Goal: Task Accomplishment & Management: Manage account settings

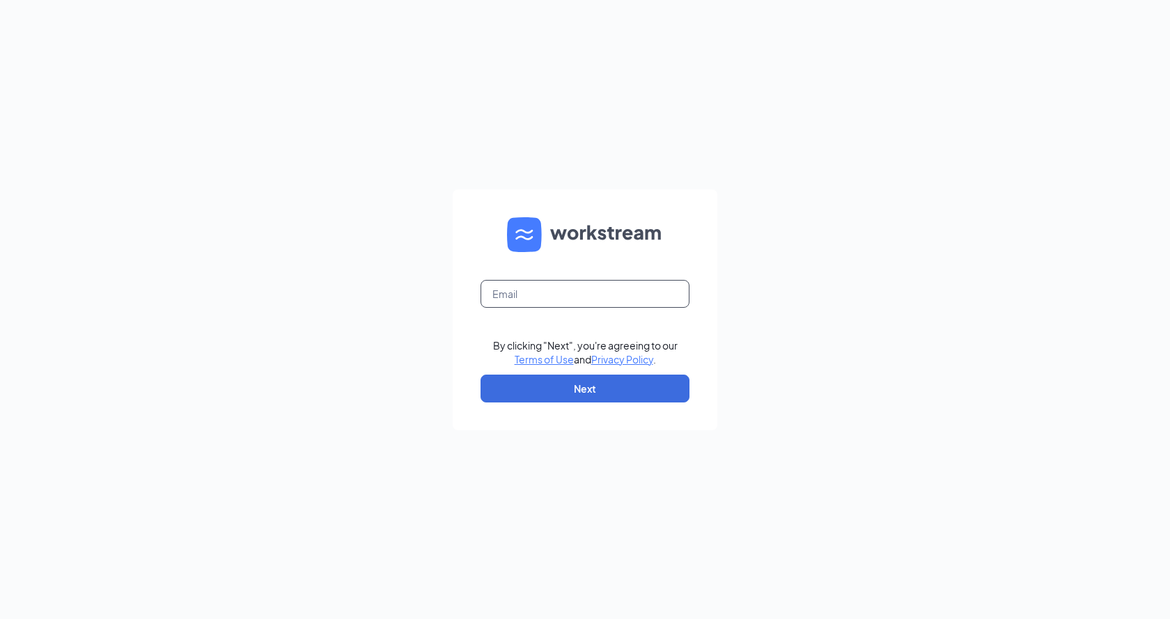
click at [579, 297] on input "text" at bounding box center [584, 294] width 209 height 28
drag, startPoint x: 629, startPoint y: 290, endPoint x: 524, endPoint y: 292, distance: 105.2
click at [524, 292] on input "5360@rest.whopper.com" at bounding box center [584, 294] width 209 height 28
type input "5360@karalionline.com"
click at [604, 385] on button "Next" at bounding box center [584, 389] width 209 height 28
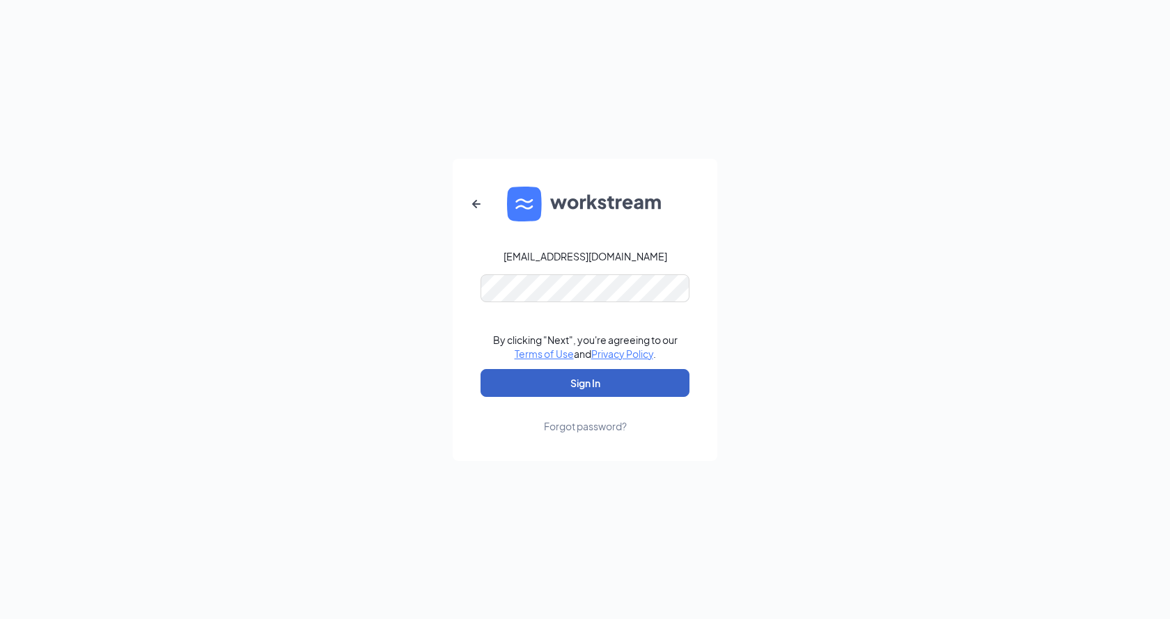
click at [593, 385] on button "Sign In" at bounding box center [584, 383] width 209 height 28
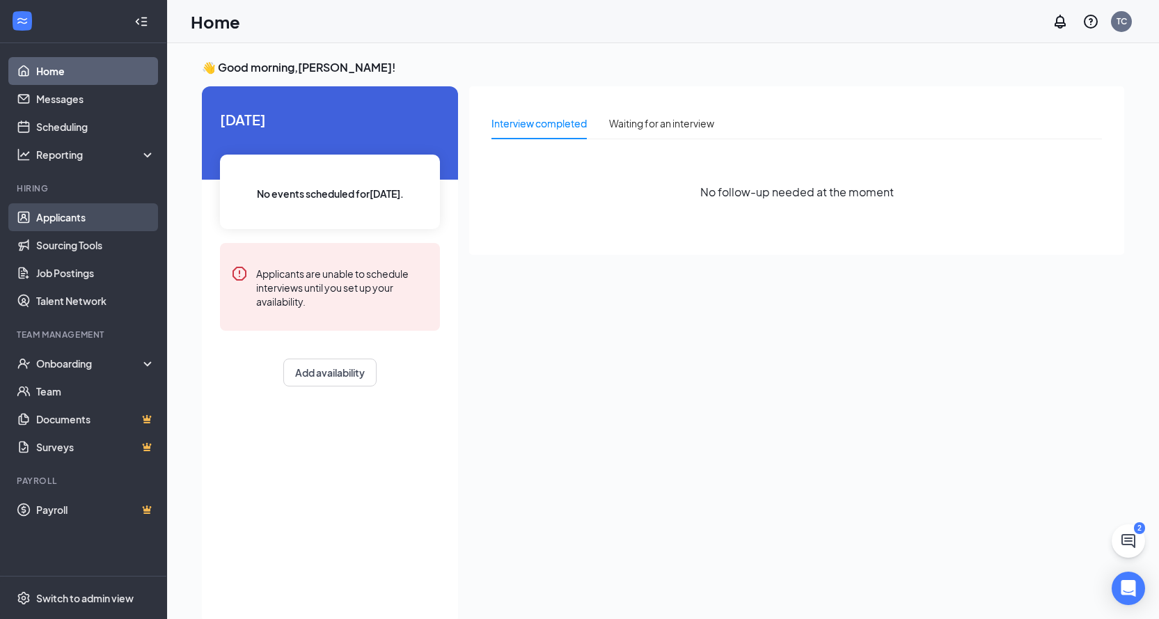
click at [75, 205] on link "Applicants" at bounding box center [95, 217] width 119 height 28
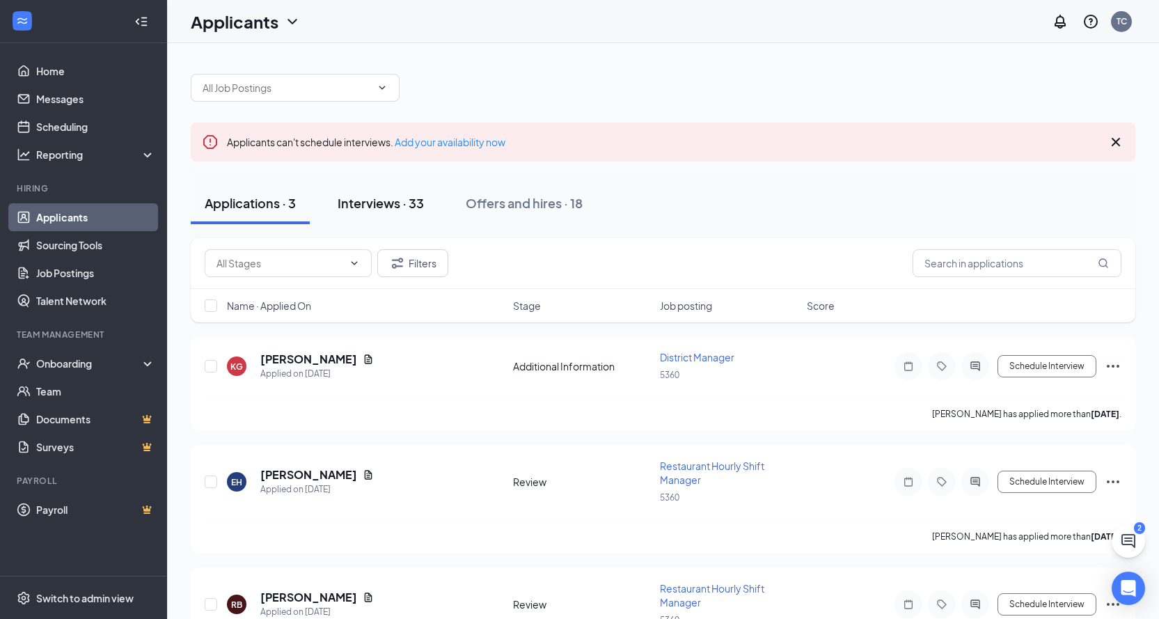
click at [408, 203] on div "Interviews · 33" at bounding box center [381, 202] width 86 height 17
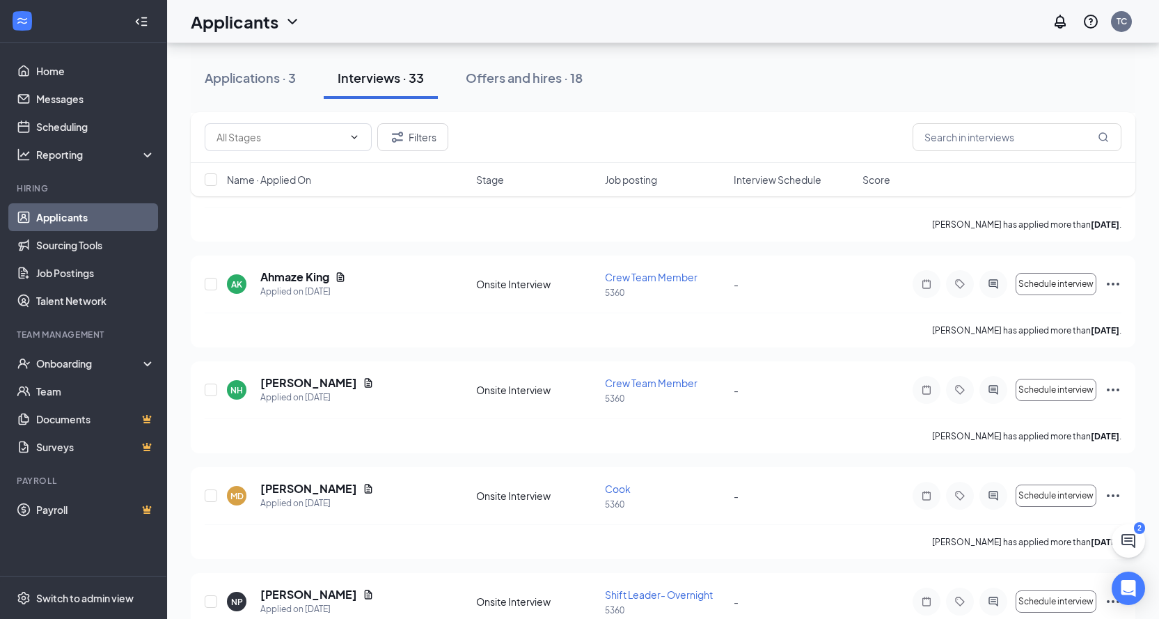
scroll to position [1114, 0]
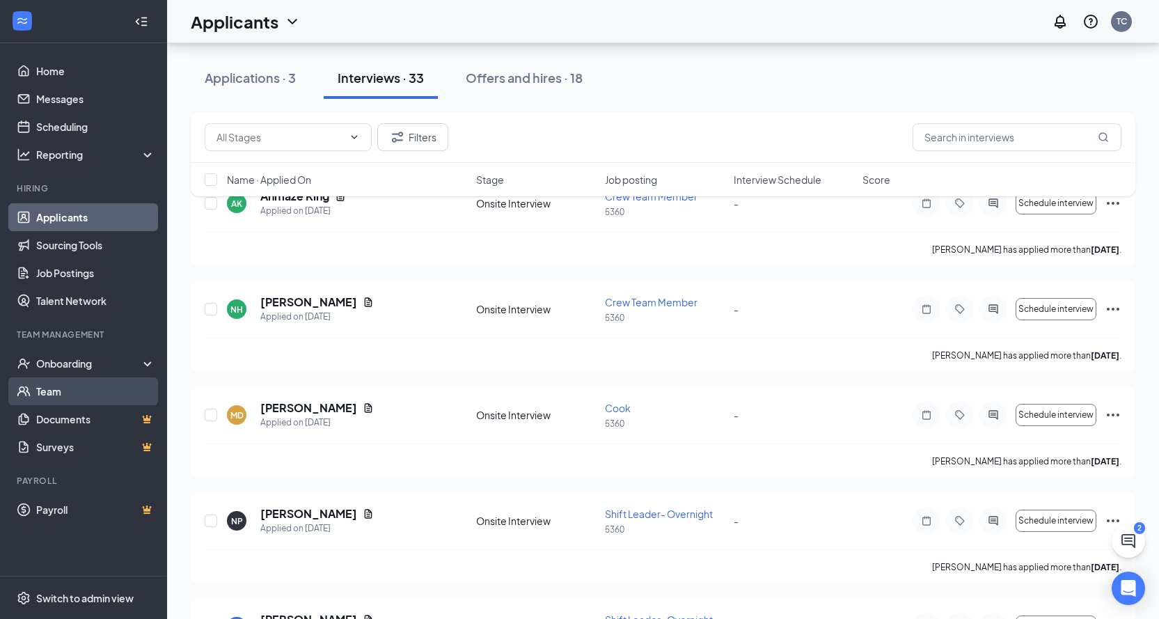
click at [63, 395] on link "Team" at bounding box center [95, 391] width 119 height 28
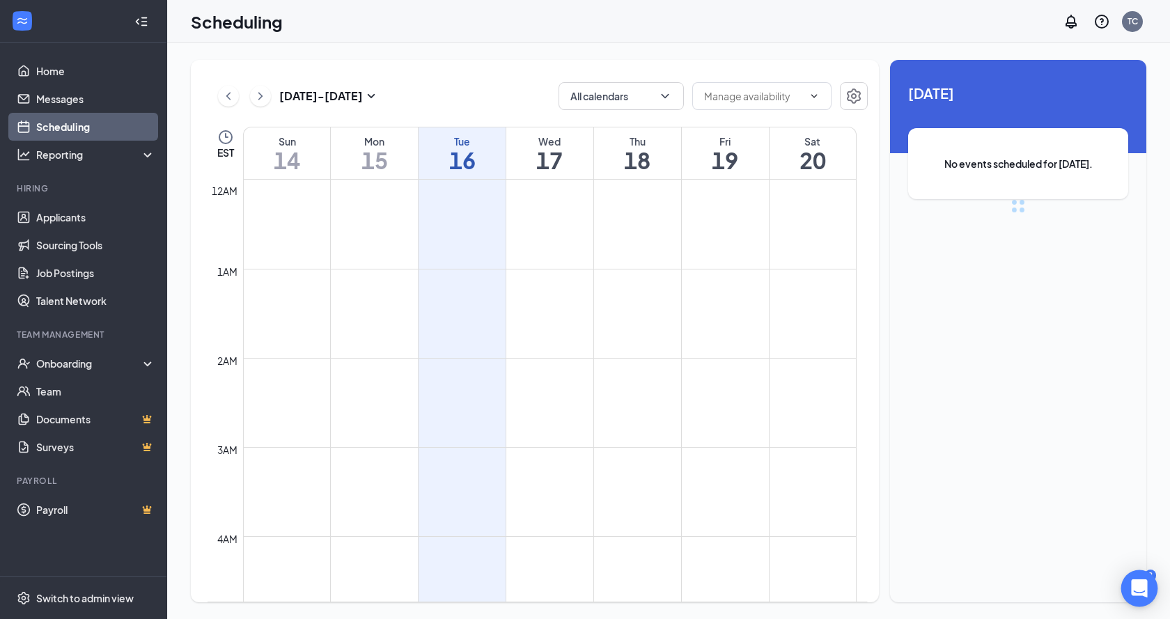
click at [1138, 583] on icon "Open Intercom Messenger" at bounding box center [1139, 588] width 16 height 18
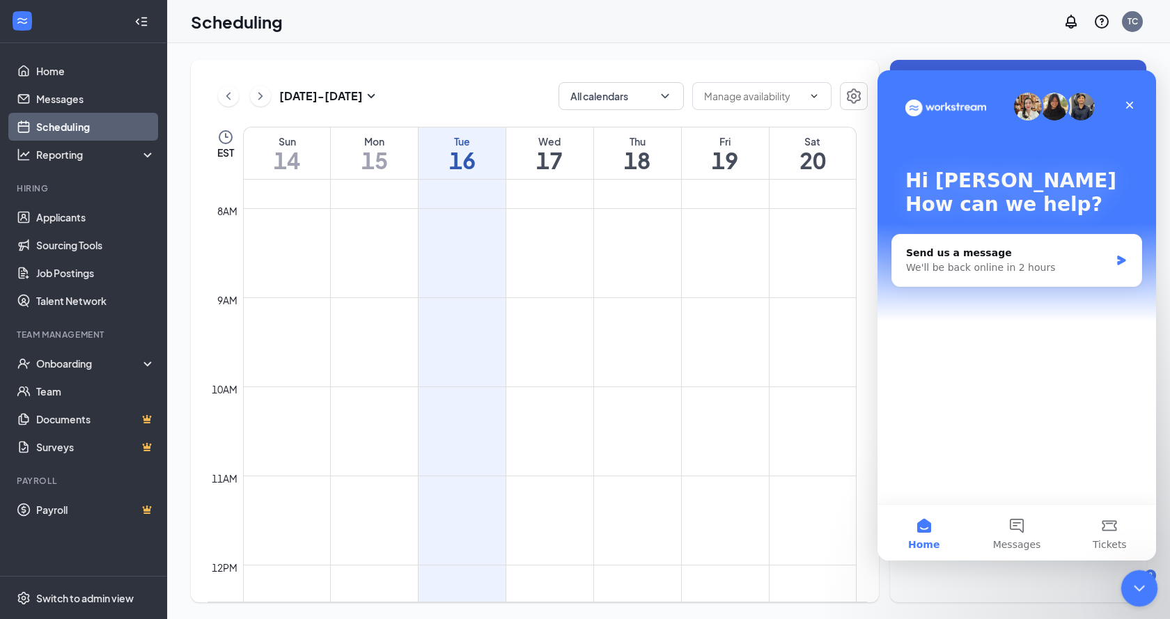
click at [1139, 585] on icon "Close Intercom Messenger" at bounding box center [1137, 586] width 10 height 6
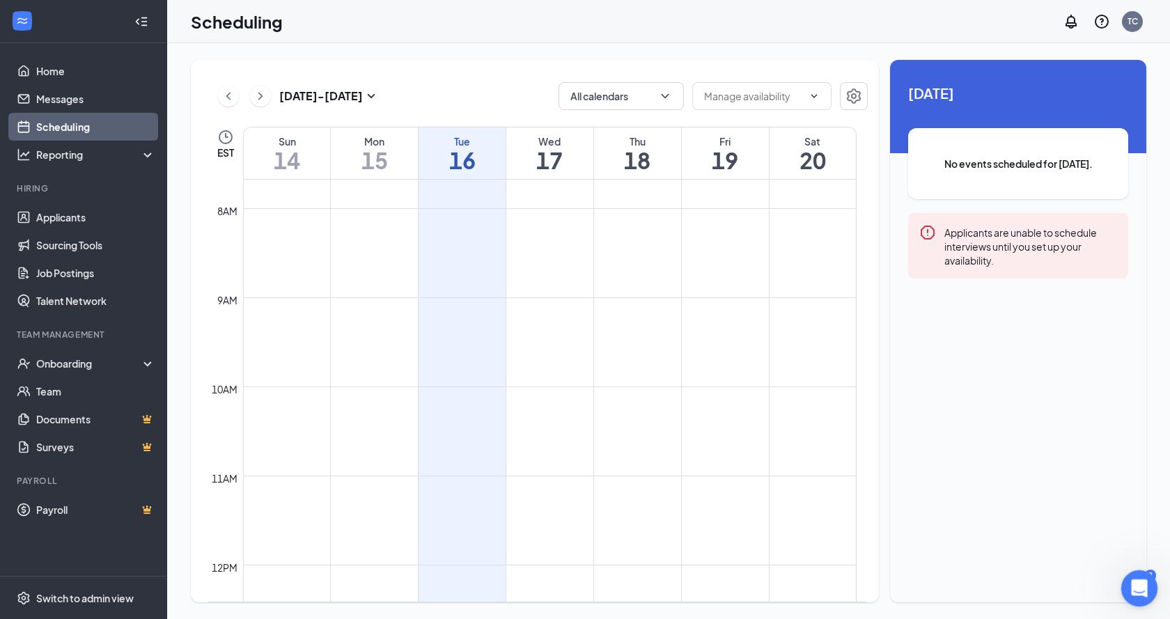
click at [1149, 572] on body "Home Messages Scheduling Reporting Hiring Applicants Sourcing Tools Job Posting…" at bounding box center [585, 309] width 1170 height 619
click at [1152, 572] on div "Open Intercom Messenger" at bounding box center [1136, 586] width 33 height 33
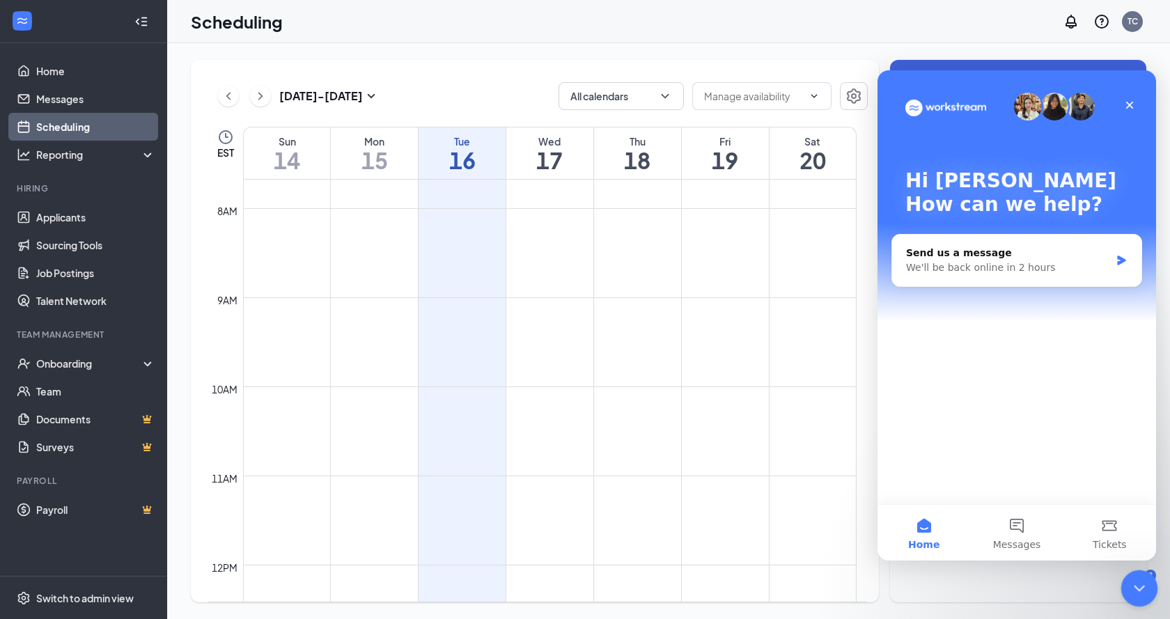
click at [1152, 572] on div "Close Intercom Messenger" at bounding box center [1136, 586] width 33 height 33
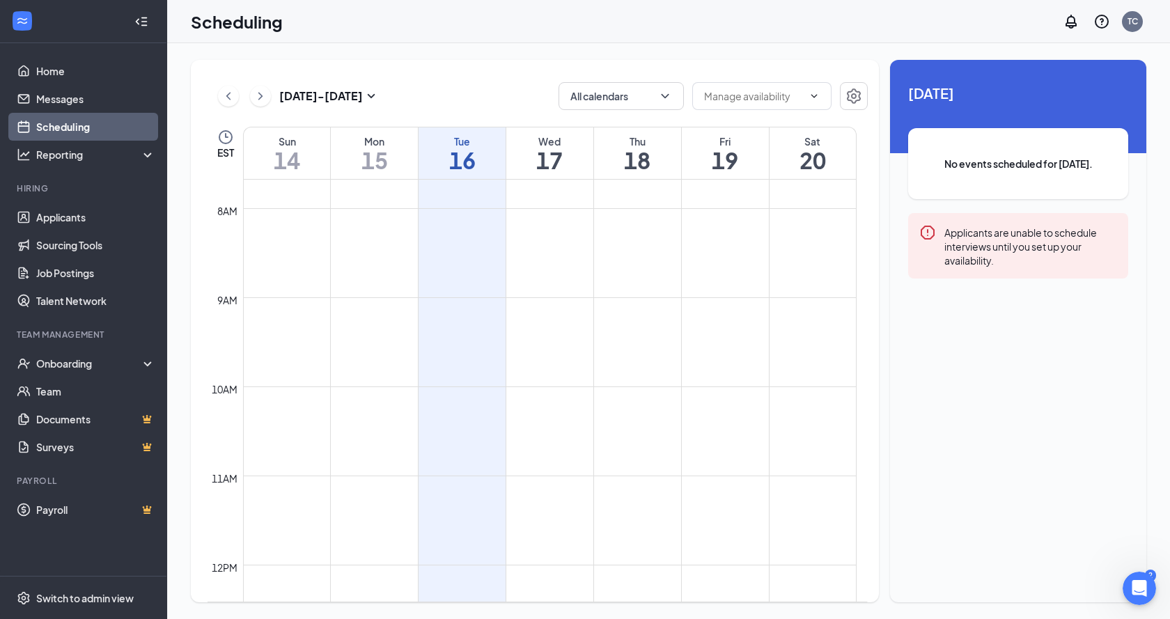
click at [551, 153] on h1 "17" at bounding box center [549, 160] width 87 height 24
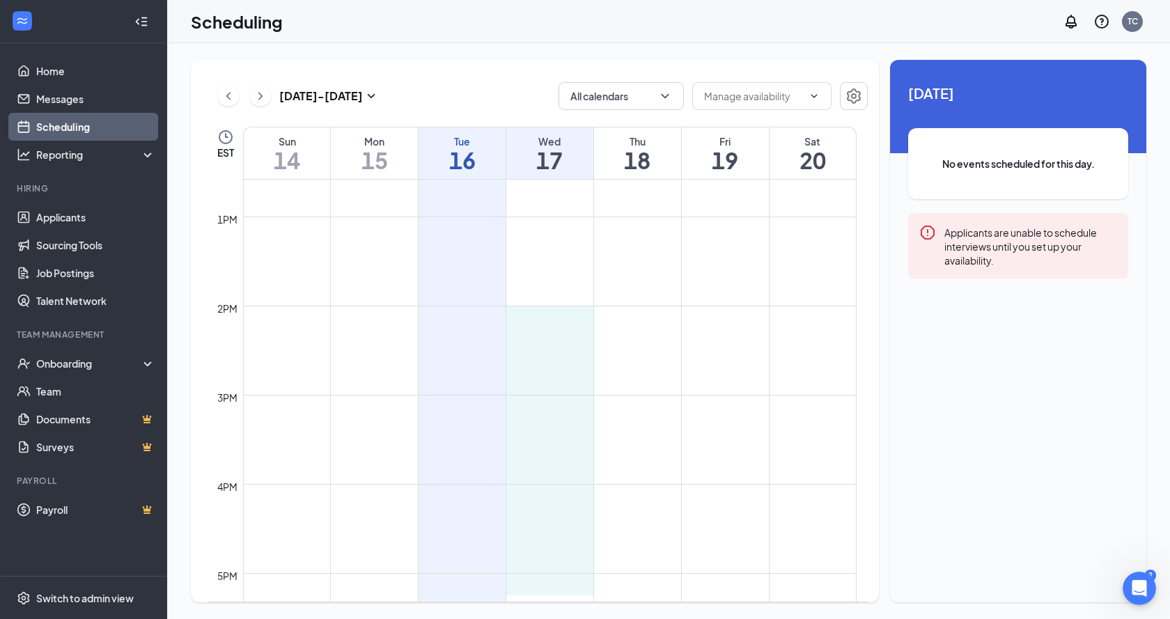
scroll to position [1122, 0]
drag, startPoint x: 547, startPoint y: 396, endPoint x: 580, endPoint y: 558, distance: 165.6
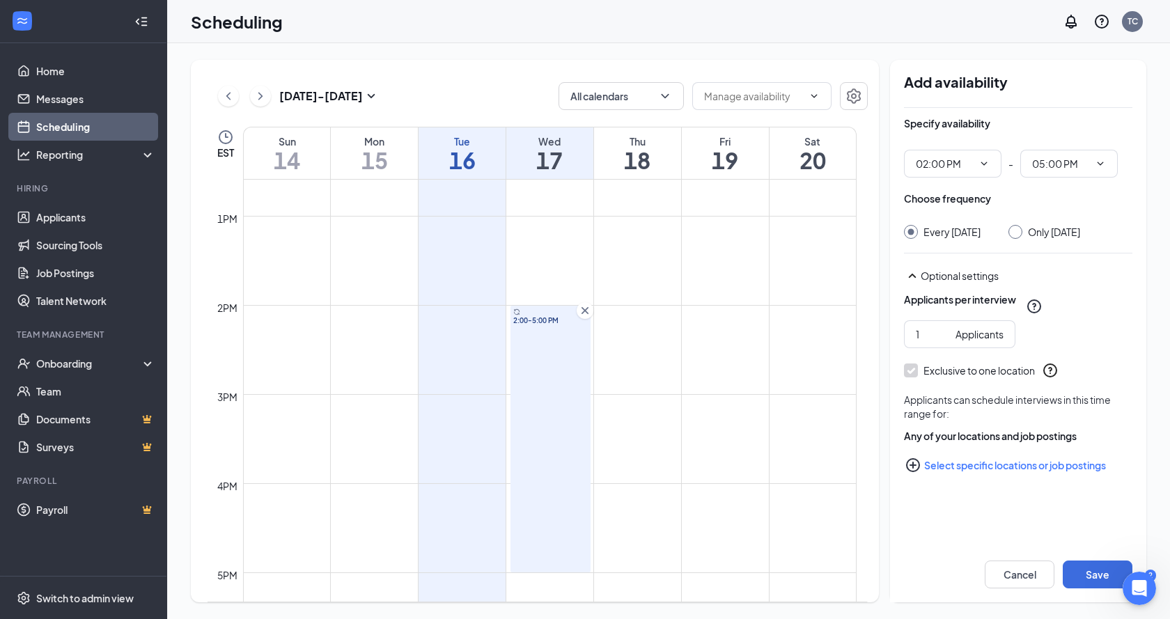
click at [1018, 231] on input "Only Wednesday, Sep 17" at bounding box center [1013, 230] width 10 height 10
radio input "true"
radio input "false"
click at [941, 342] on input "2" at bounding box center [933, 334] width 34 height 15
type input "3"
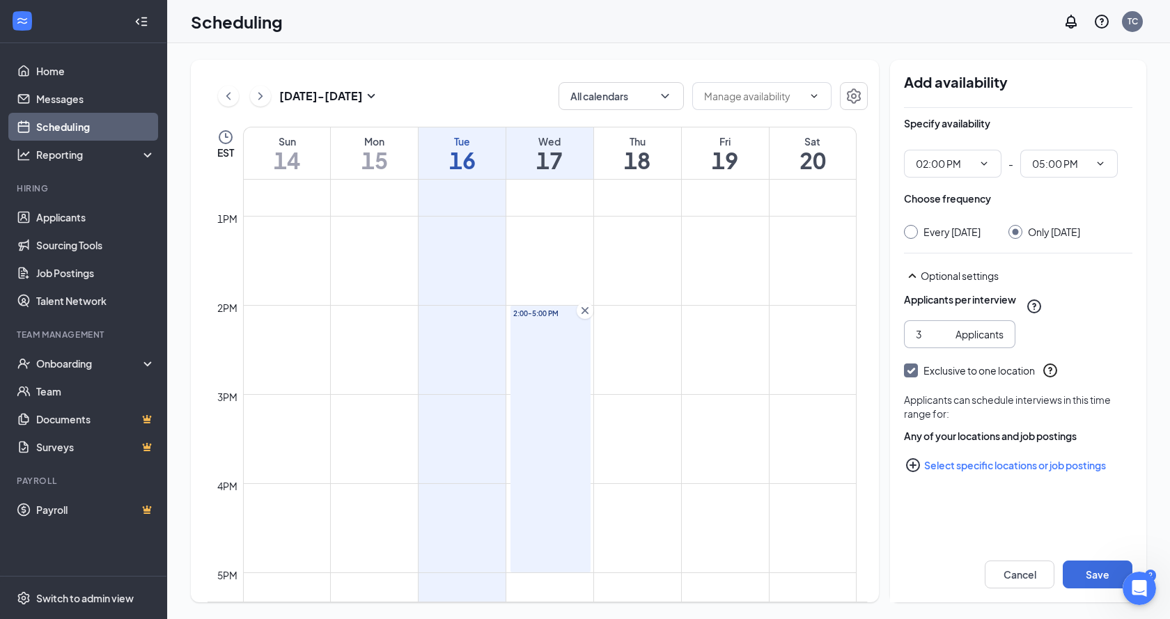
click at [941, 342] on input "3" at bounding box center [933, 334] width 34 height 15
click at [1083, 572] on button "Save" at bounding box center [1097, 574] width 70 height 28
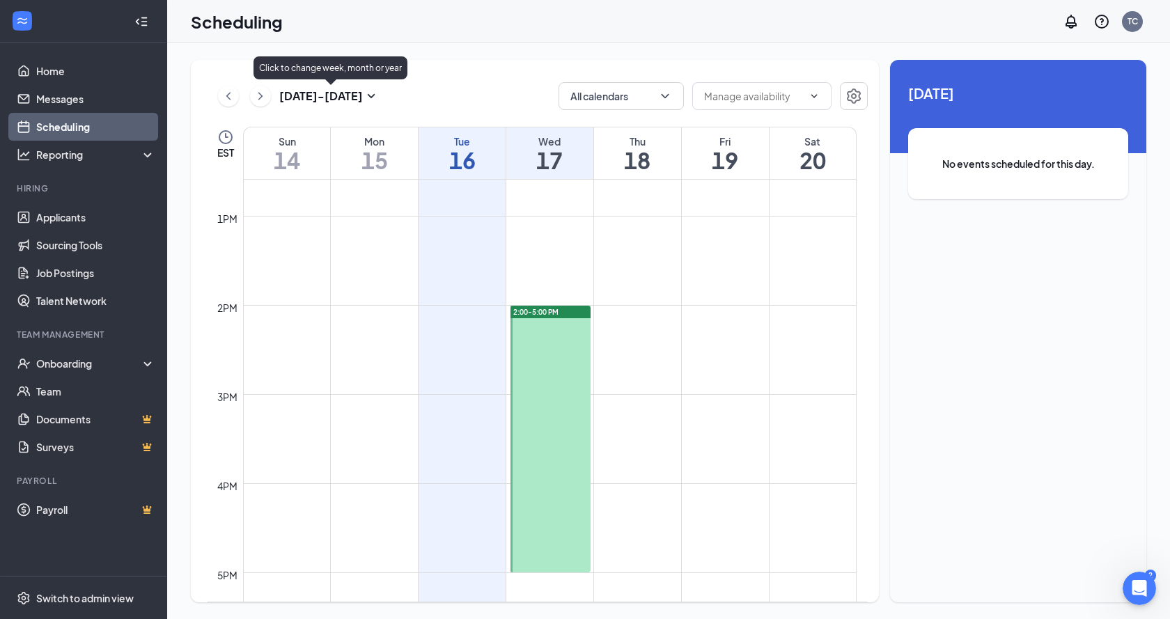
click at [375, 91] on icon "SmallChevronDown" at bounding box center [371, 96] width 17 height 17
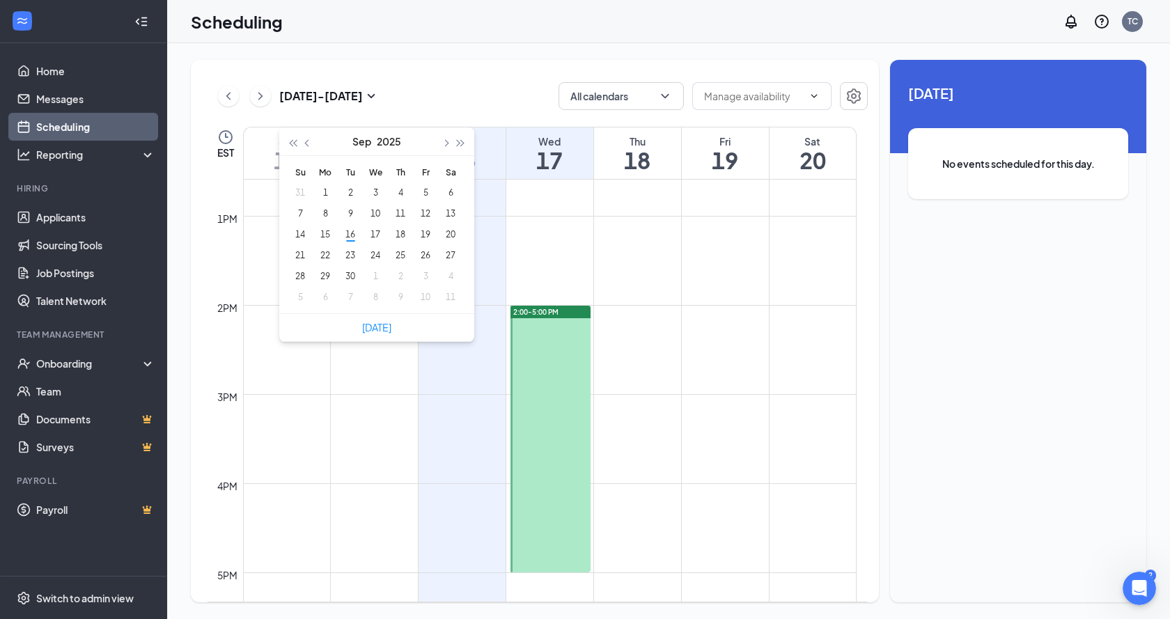
click at [405, 93] on div "Sep 14 - Sep 20 All calendars" at bounding box center [537, 96] width 660 height 28
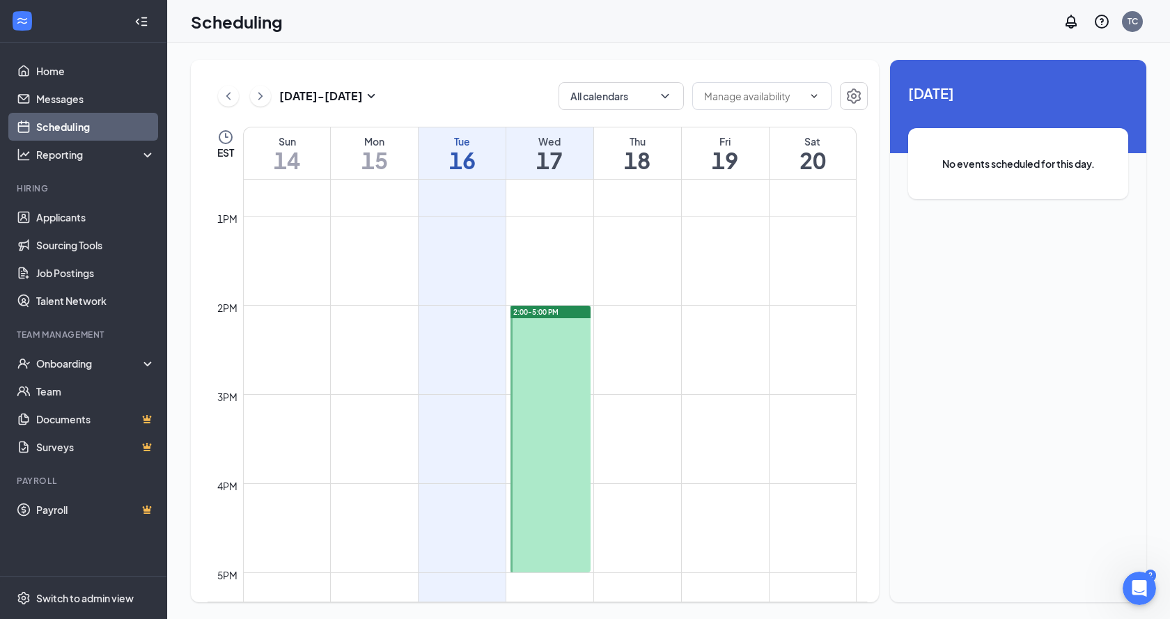
click at [259, 92] on icon "ChevronRight" at bounding box center [260, 96] width 14 height 17
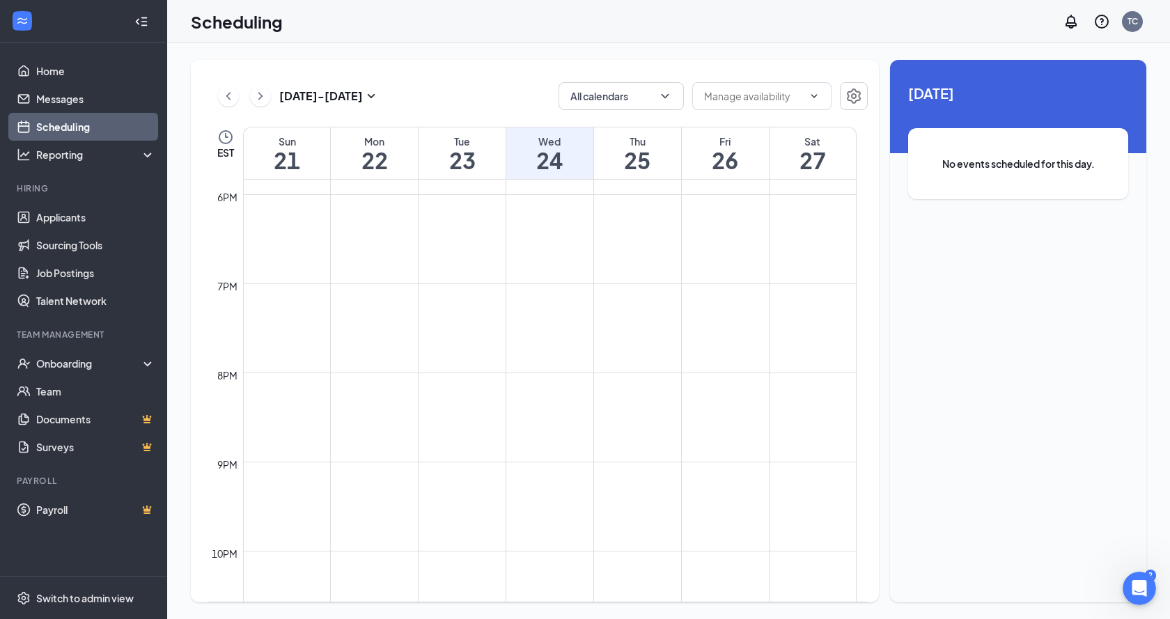
scroll to position [1102, 0]
click at [49, 95] on link "Messages" at bounding box center [95, 99] width 119 height 28
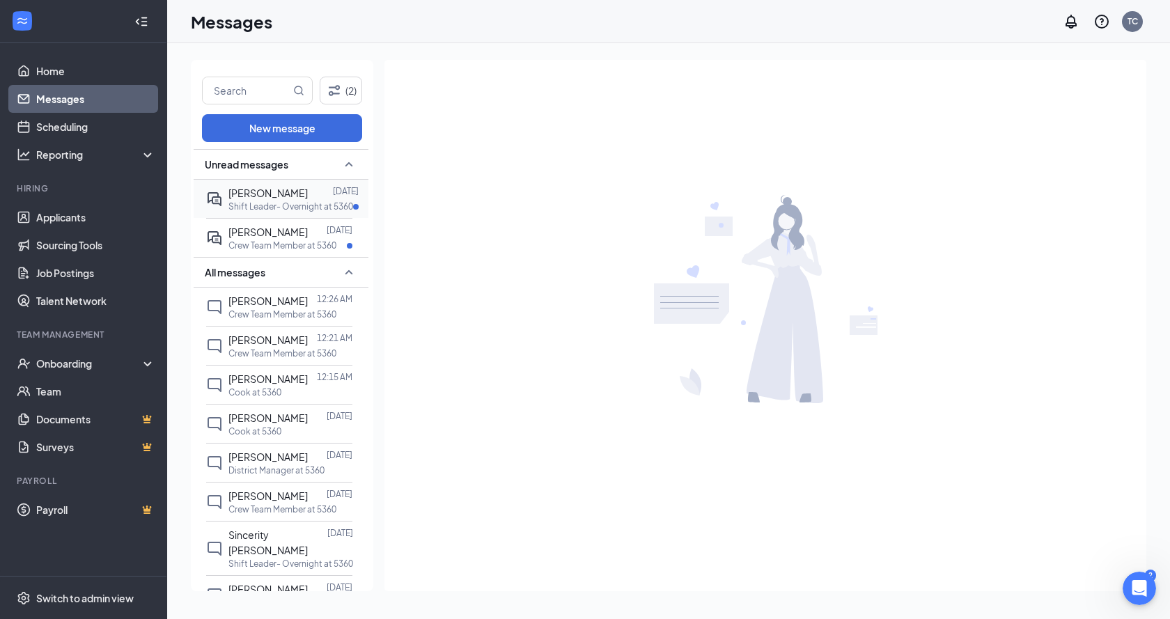
click at [281, 194] on span "[PERSON_NAME]" at bounding box center [267, 193] width 79 height 13
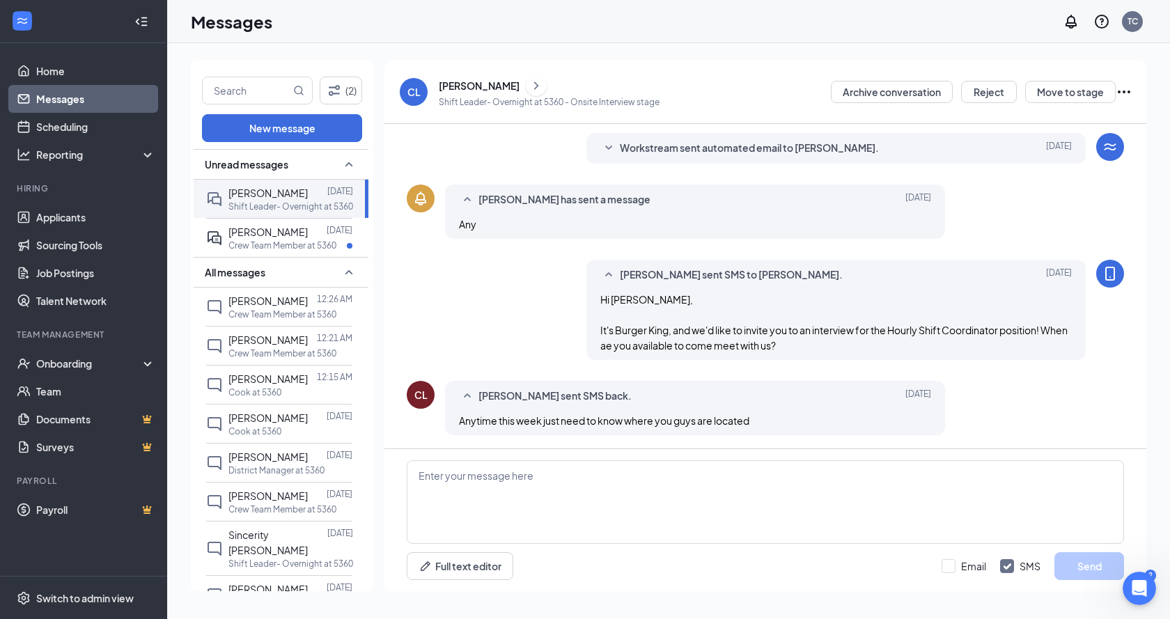
scroll to position [285, 0]
click at [256, 234] on span "[PERSON_NAME]" at bounding box center [267, 232] width 79 height 13
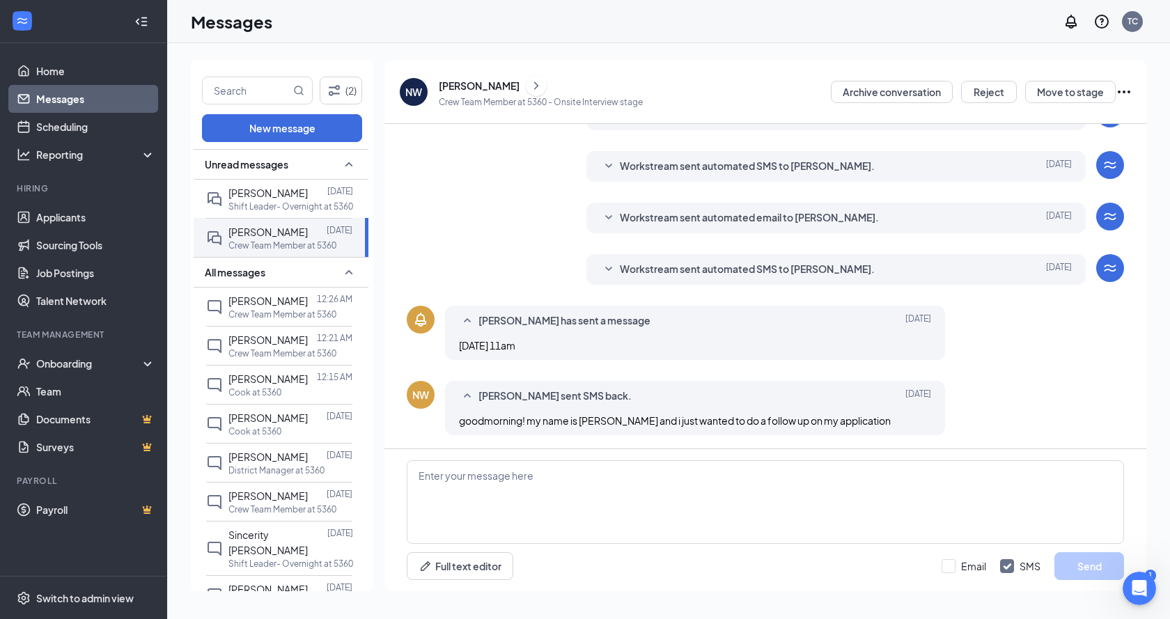
scroll to position [164, 0]
click at [268, 199] on div "[PERSON_NAME]" at bounding box center [267, 192] width 79 height 15
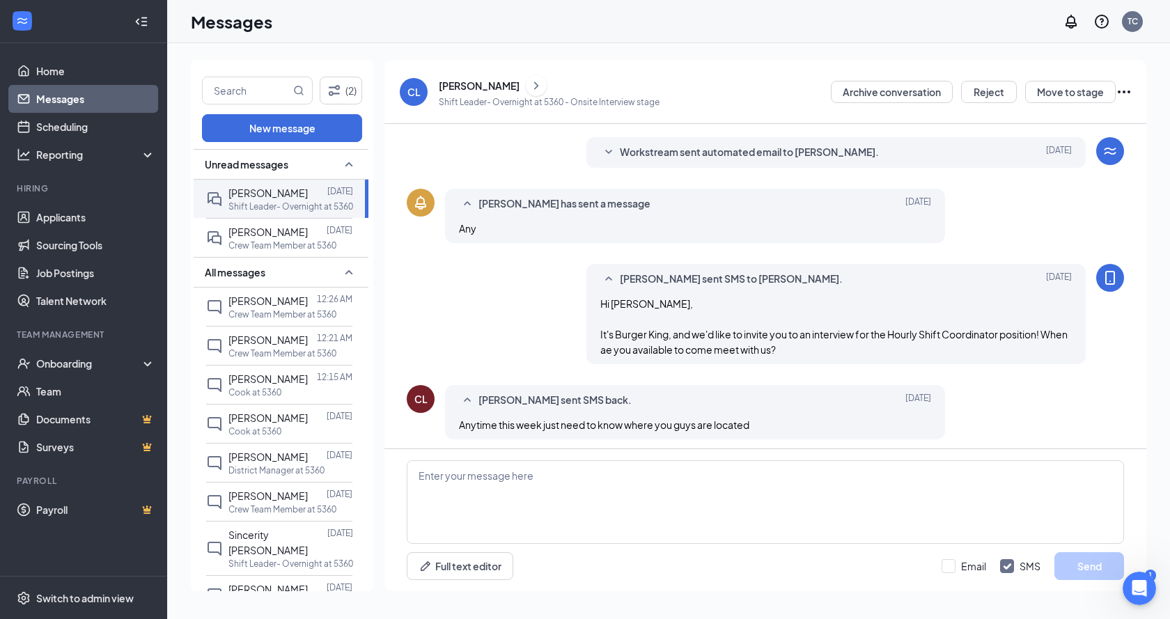
scroll to position [285, 0]
